Goal: Task Accomplishment & Management: Manage account settings

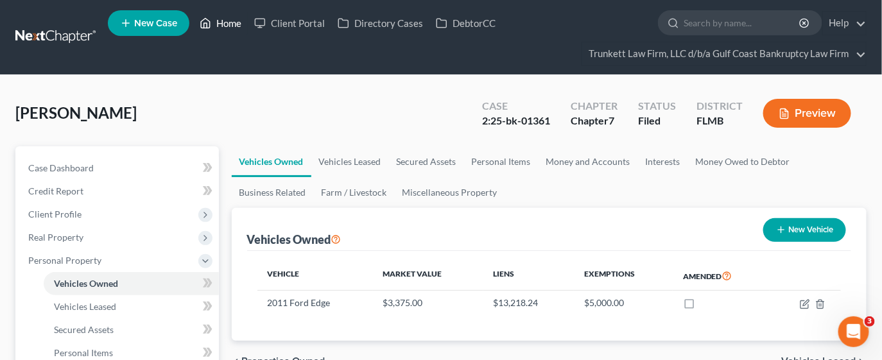
click at [229, 17] on link "Home" at bounding box center [220, 23] width 55 height 23
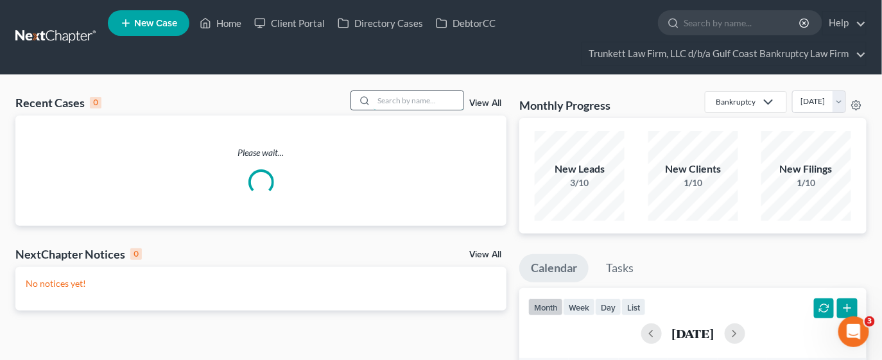
click at [428, 99] on input "search" at bounding box center [419, 100] width 90 height 19
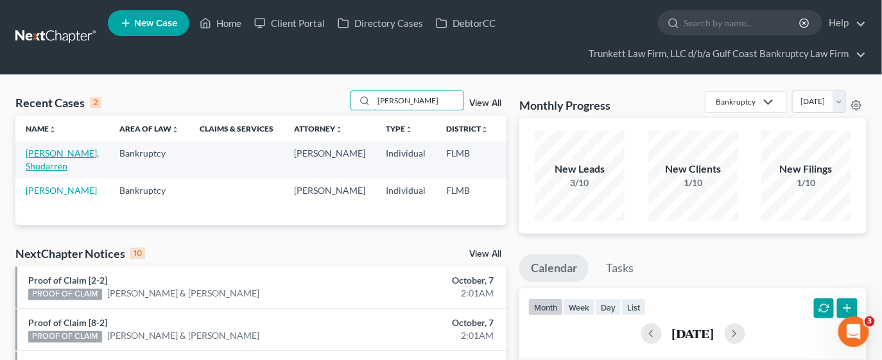
type input "samuels"
click at [62, 165] on link "Samuels, Shudarren" at bounding box center [62, 160] width 73 height 24
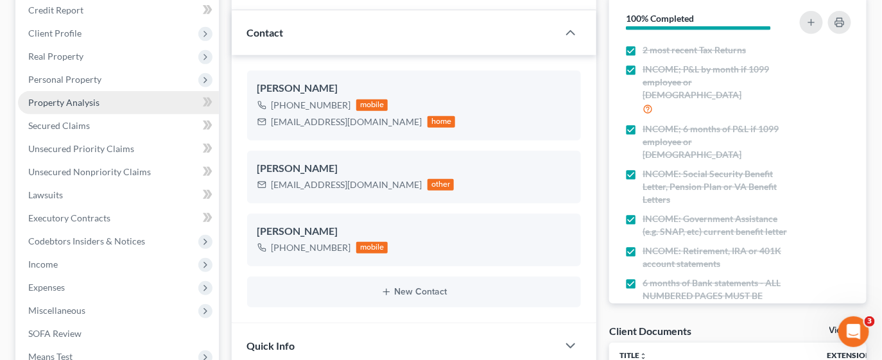
scroll to position [193, 0]
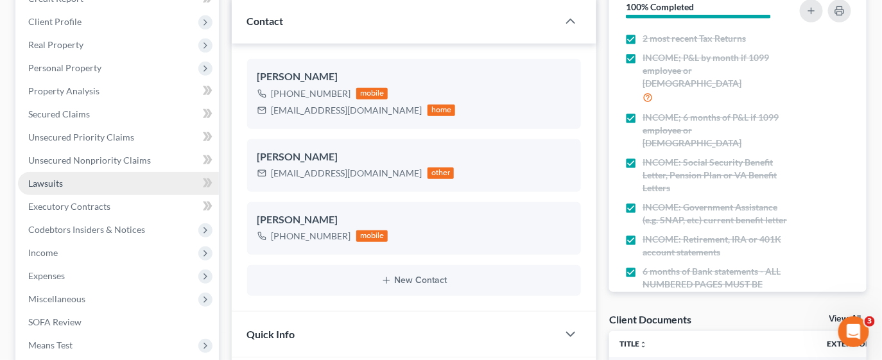
click at [46, 180] on span "Lawsuits" at bounding box center [45, 183] width 35 height 11
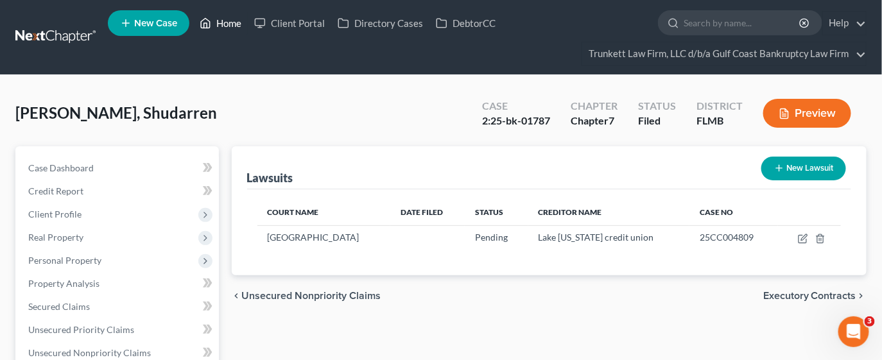
click at [223, 23] on link "Home" at bounding box center [220, 23] width 55 height 23
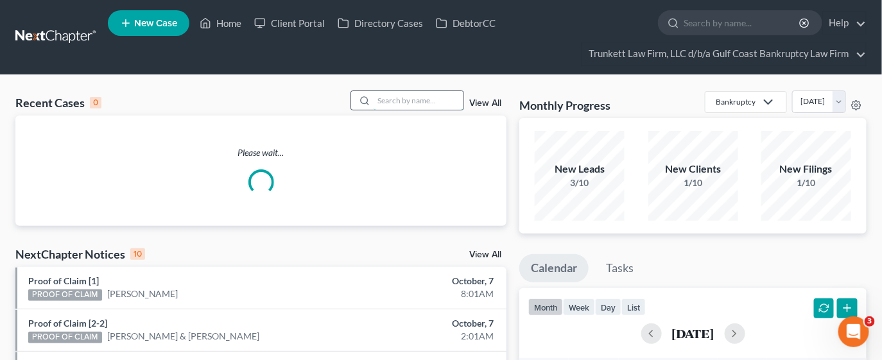
drag, startPoint x: 412, startPoint y: 103, endPoint x: 407, endPoint y: 98, distance: 6.8
click at [412, 102] on input "search" at bounding box center [419, 100] width 90 height 19
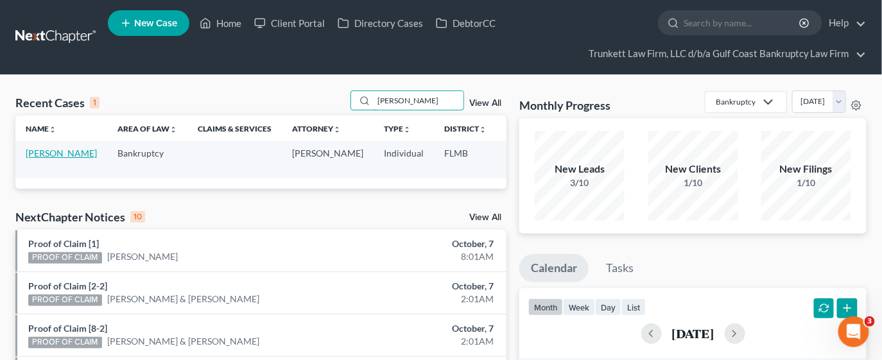
type input "alvarez"
click at [43, 156] on link "Alvarez, Dunia" at bounding box center [61, 153] width 71 height 11
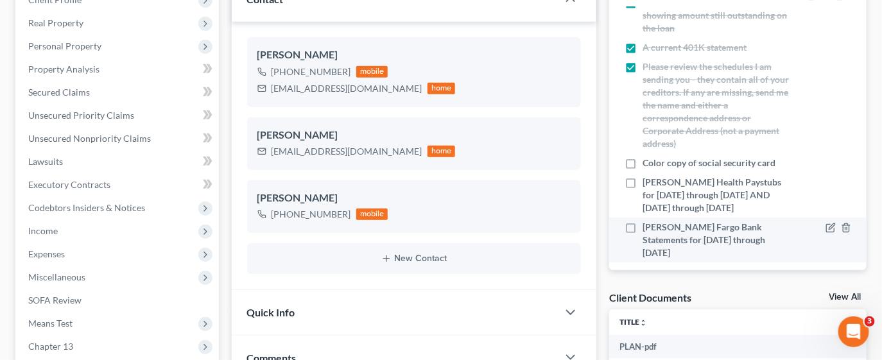
scroll to position [193, 0]
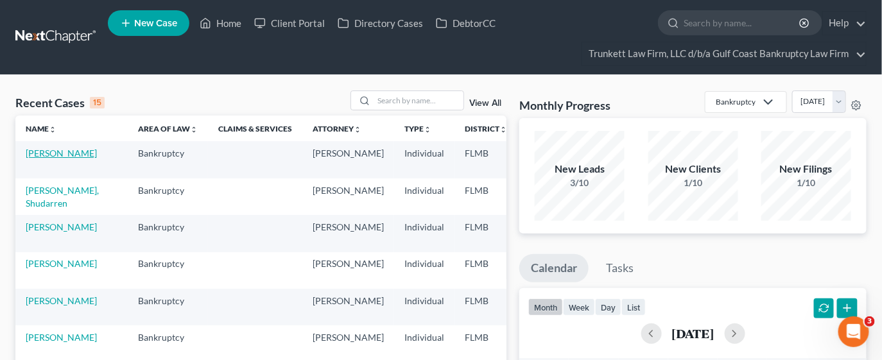
click at [39, 159] on link "Alvarez, Dunia" at bounding box center [61, 153] width 71 height 11
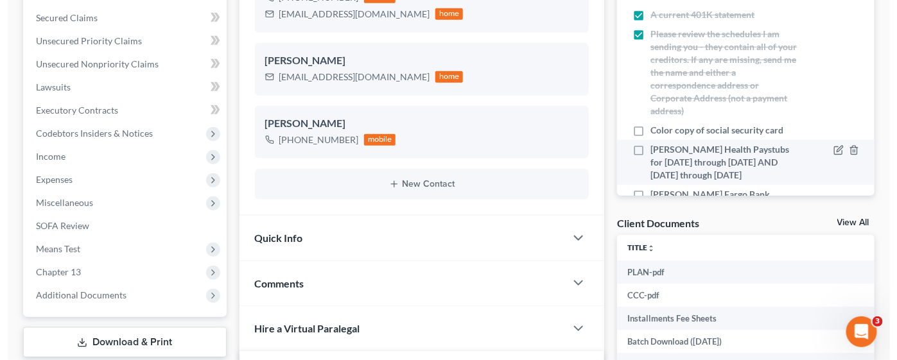
scroll to position [110, 0]
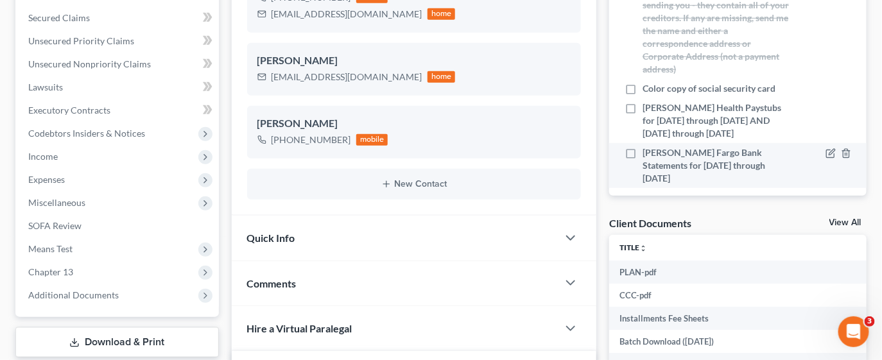
drag, startPoint x: 642, startPoint y: 88, endPoint x: 775, endPoint y: 164, distance: 152.9
click at [775, 164] on ul "Credit Counseling Certificate INCOME: I need pay stubs for all of March and all…" at bounding box center [737, 5] width 237 height 366
copy ul "Color copy of social security card Lee Health Paystubs for March 1st through Ma…"
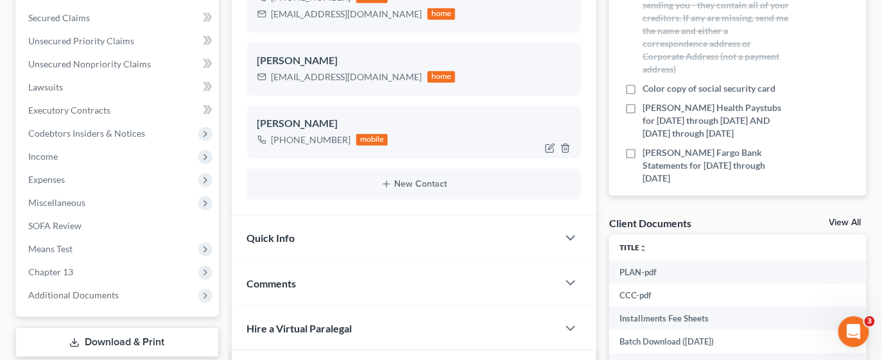
copy ul "Color copy of social security card Lee Health Paystubs for March 1st through Ma…"
click at [829, 86] on icon "button" at bounding box center [832, 88] width 6 height 6
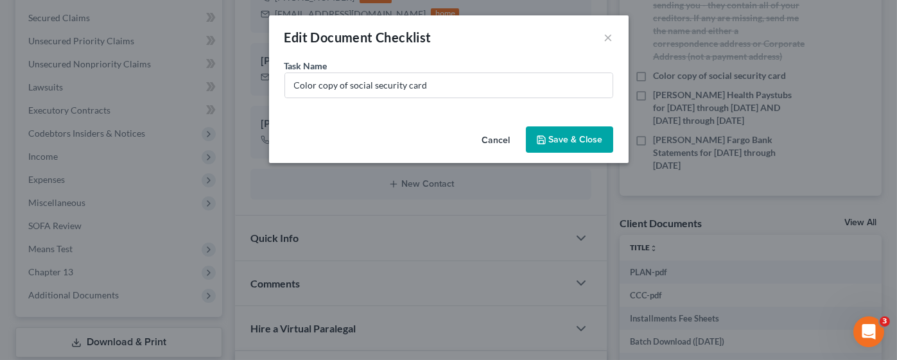
click at [492, 139] on button "Cancel" at bounding box center [496, 141] width 49 height 26
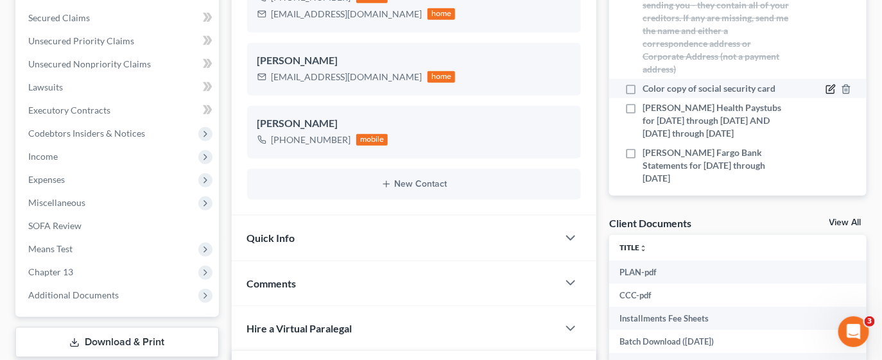
click at [825, 86] on icon "button" at bounding box center [830, 89] width 10 height 10
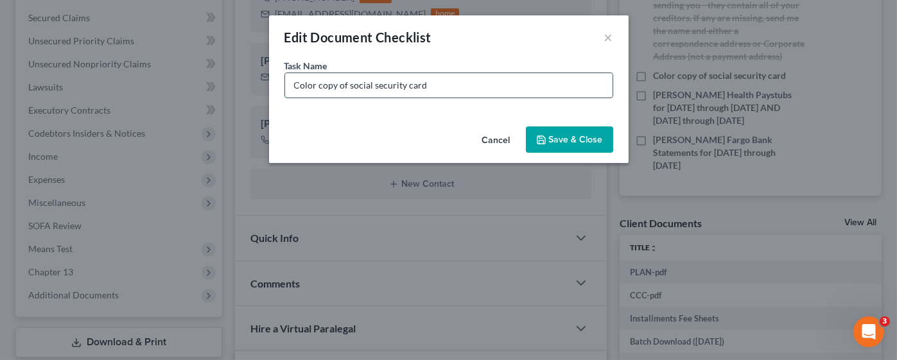
click at [455, 87] on input "Color copy of social security card" at bounding box center [448, 85] width 327 height 24
type input "Color copy of social security card OR A CLEARER COPY OF THE W2 SHOWING YOUR FUL…"
click at [567, 144] on button "Save & Close" at bounding box center [569, 139] width 87 height 27
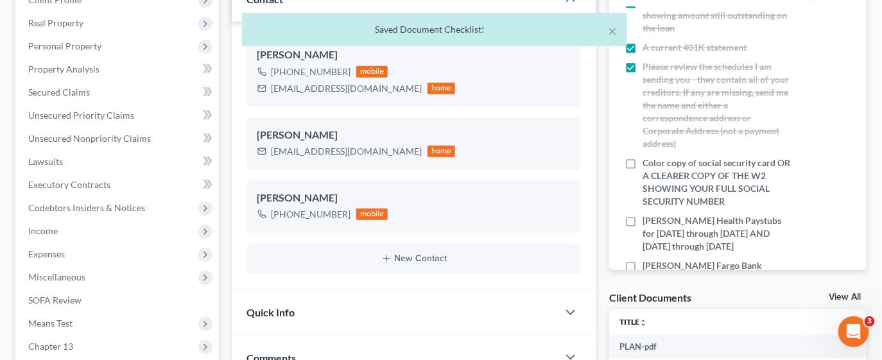
scroll to position [193, 0]
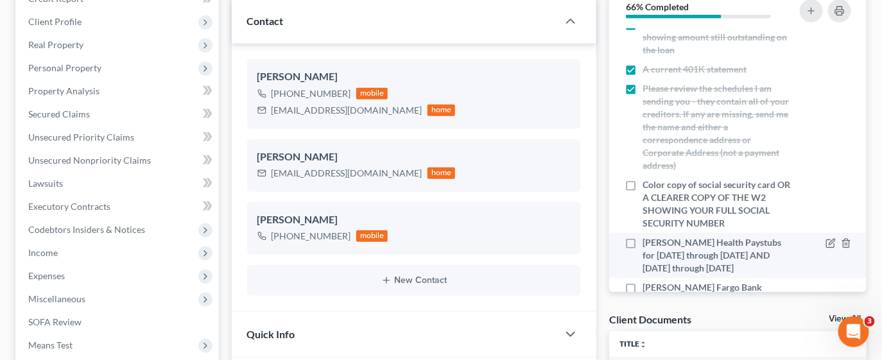
drag, startPoint x: 642, startPoint y: 180, endPoint x: 754, endPoint y: 274, distance: 145.8
click at [754, 274] on ul "Credit Counseling Certificate INCOME: I need pay stubs for all of March and all…" at bounding box center [737, 120] width 237 height 404
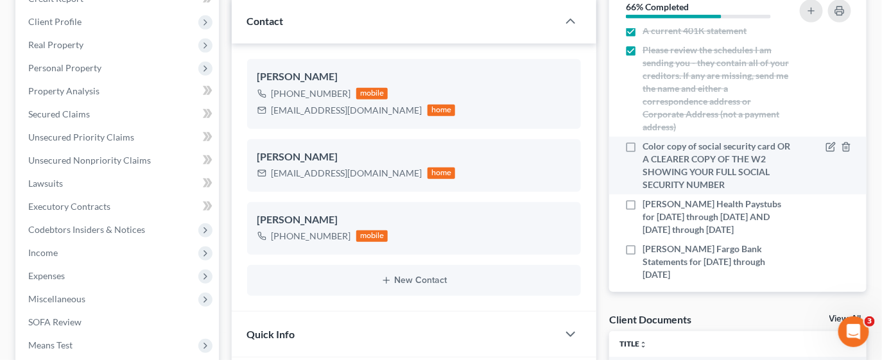
click at [659, 137] on li "Color copy of social security card OR A CLEARER COPY OF THE W2 SHOWING YOUR FUL…" at bounding box center [737, 166] width 257 height 58
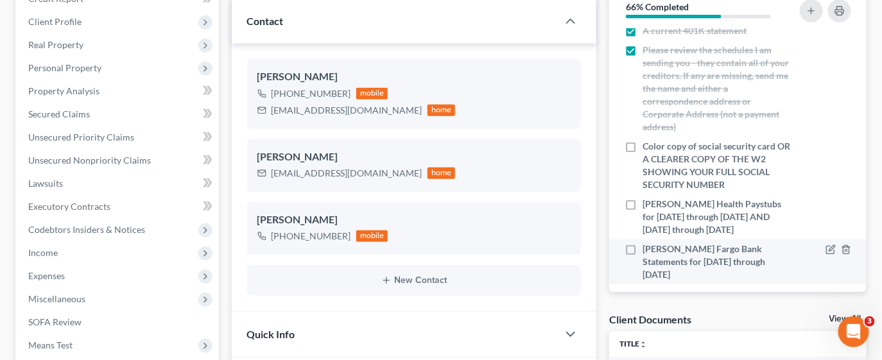
drag, startPoint x: 641, startPoint y: 145, endPoint x: 777, endPoint y: 264, distance: 181.5
click at [777, 264] on ul "Credit Counseling Certificate INCOME: I need pay stubs for all of March and all…" at bounding box center [737, 82] width 237 height 404
copy ul "Color copy of social security card OR A CLEARER COPY OF THE W2 SHOWING YOUR FUL…"
